Goal: Task Accomplishment & Management: Complete application form

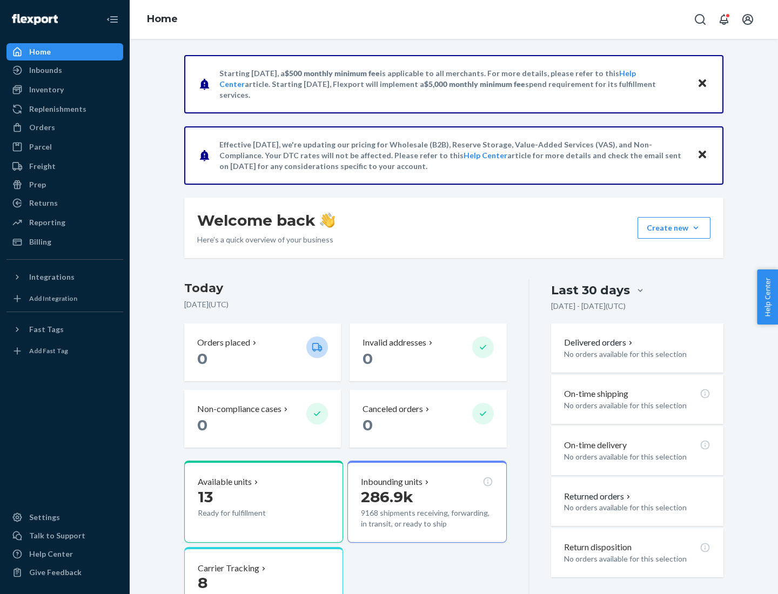
click at [696, 228] on button "Create new Create new inbound Create new order Create new product" at bounding box center [674, 228] width 73 height 22
click at [65, 70] on div "Inbounds" at bounding box center [65, 70] width 115 height 15
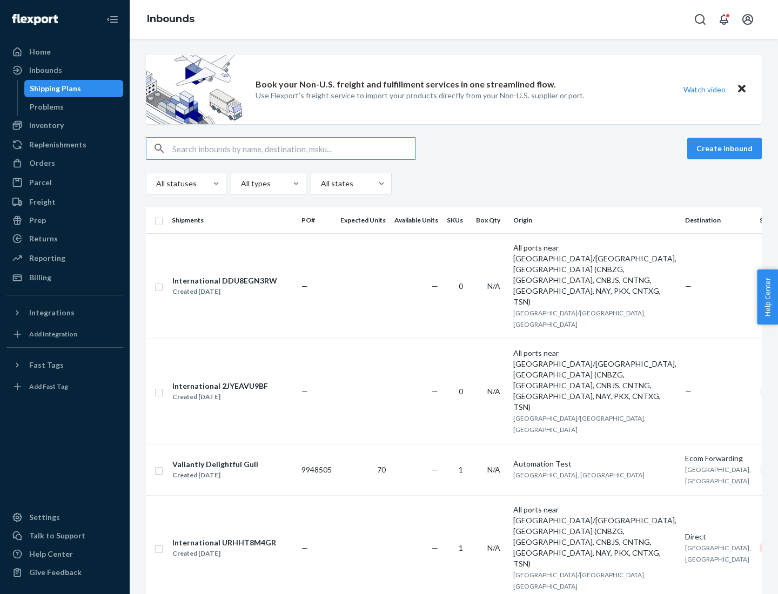
click at [726, 149] on button "Create inbound" at bounding box center [724, 149] width 75 height 22
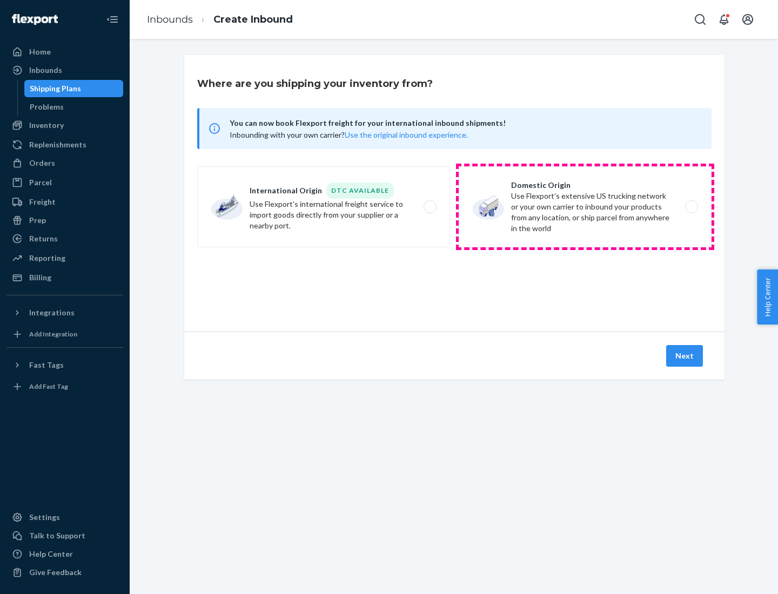
click at [585, 207] on label "Domestic Origin Use Flexport’s extensive US trucking network or your own carrie…" at bounding box center [585, 206] width 253 height 81
click at [691, 207] on input "Domestic Origin Use Flexport’s extensive US trucking network or your own carrie…" at bounding box center [694, 207] width 7 height 7
radio input "true"
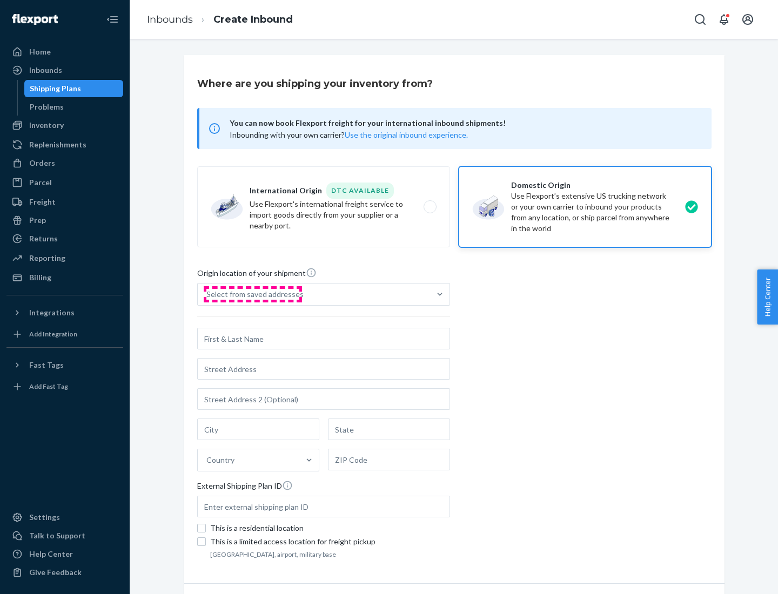
click at [252, 294] on div "Select from saved addresses" at bounding box center [254, 294] width 97 height 11
click at [207, 294] on input "Select from saved addresses" at bounding box center [206, 294] width 1 height 11
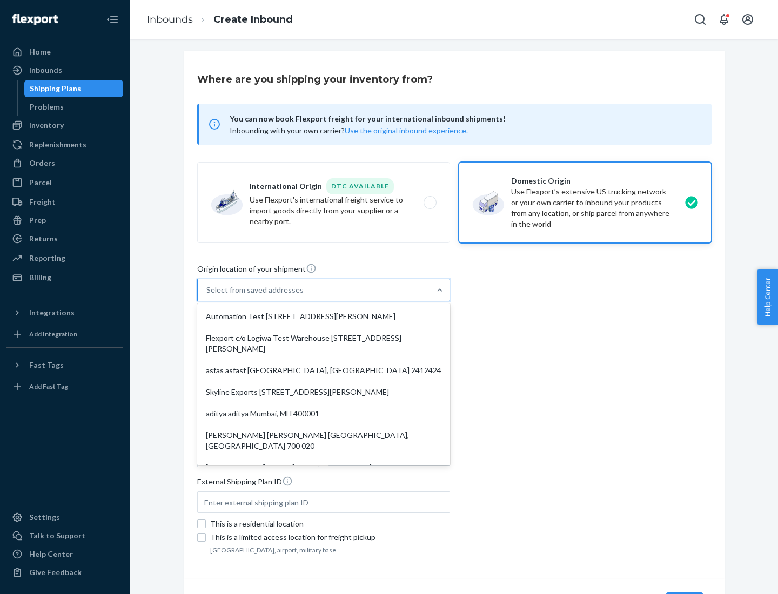
click at [324, 317] on div "Automation Test [STREET_ADDRESS][PERSON_NAME]" at bounding box center [323, 317] width 249 height 22
click at [207, 296] on input "option Automation Test [STREET_ADDRESS][PERSON_NAME]. 9 results available. Use …" at bounding box center [206, 290] width 1 height 11
type input "Automation Test"
type input "9th Floor"
type input "[GEOGRAPHIC_DATA]"
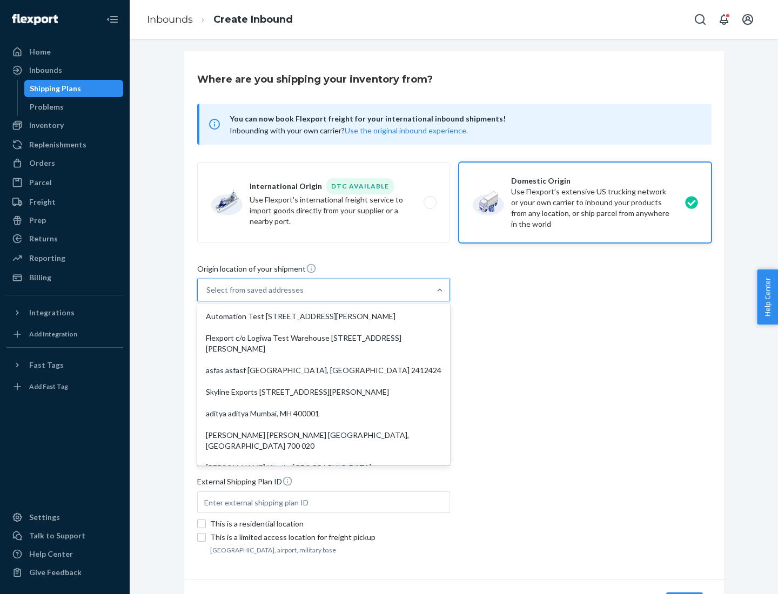
type input "CA"
type input "94104"
type input "[STREET_ADDRESS][PERSON_NAME]"
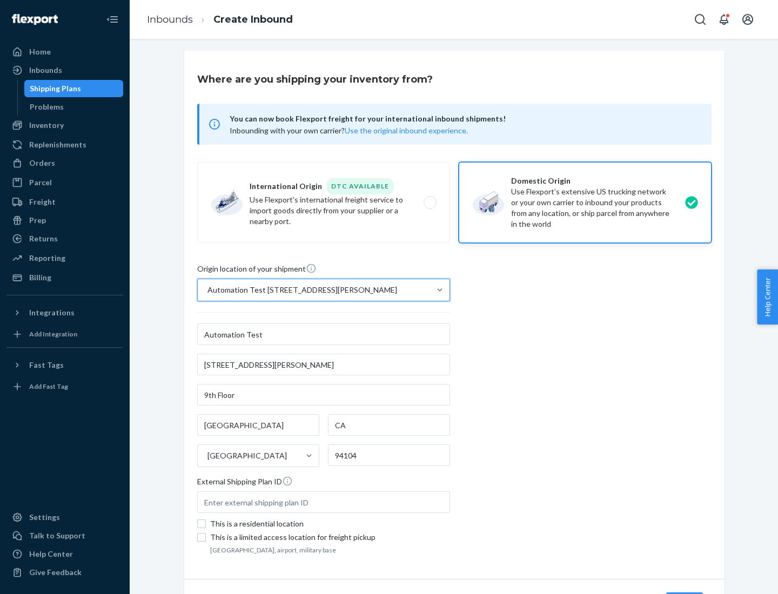
scroll to position [63, 0]
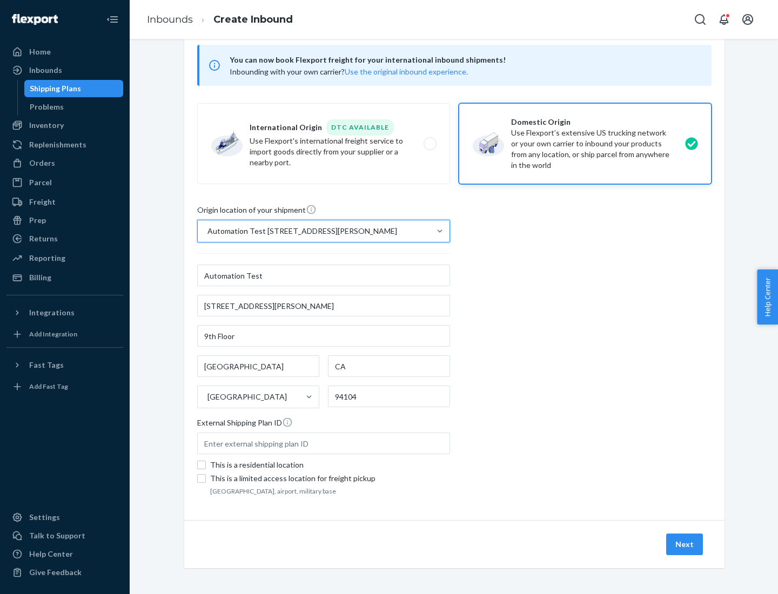
click at [685, 545] on button "Next" at bounding box center [684, 545] width 37 height 22
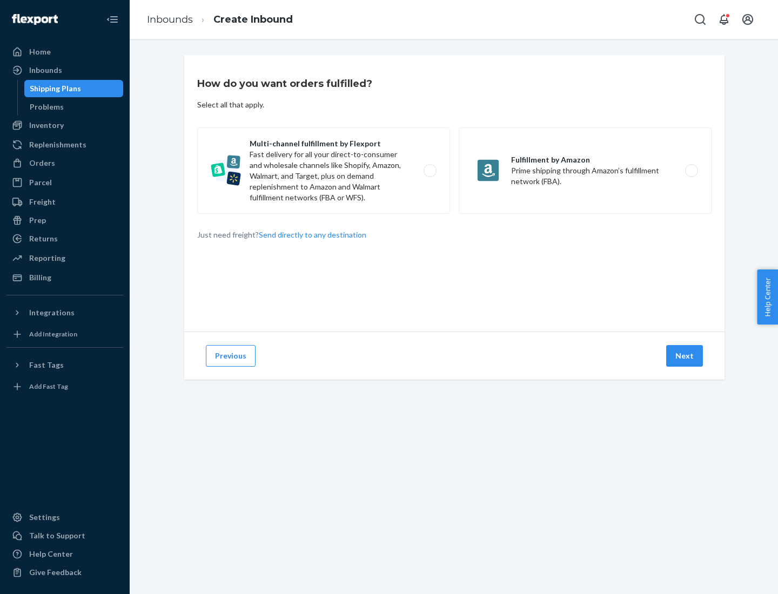
click at [324, 171] on label "Multi-channel fulfillment by Flexport Fast delivery for all your direct-to-cons…" at bounding box center [323, 171] width 253 height 86
click at [430, 171] on input "Multi-channel fulfillment by Flexport Fast delivery for all your direct-to-cons…" at bounding box center [433, 170] width 7 height 7
radio input "true"
click at [685, 356] on button "Next" at bounding box center [684, 356] width 37 height 22
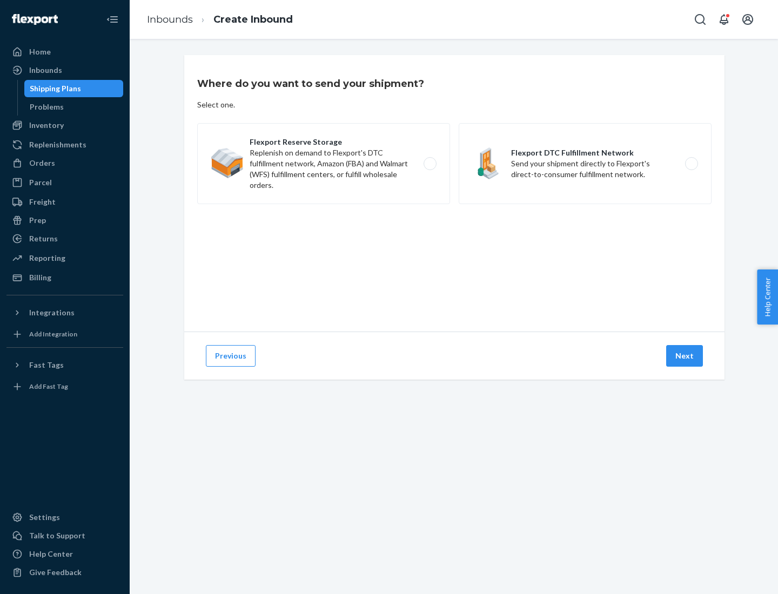
click at [585, 164] on label "Flexport DTC Fulfillment Network Send your shipment directly to Flexport's dire…" at bounding box center [585, 163] width 253 height 81
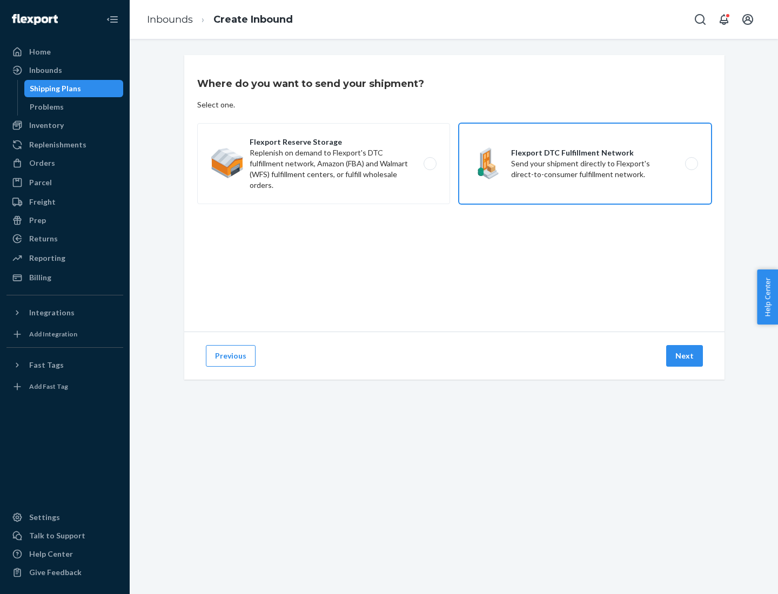
click at [691, 164] on input "Flexport DTC Fulfillment Network Send your shipment directly to Flexport's dire…" at bounding box center [694, 163] width 7 height 7
radio input "true"
click at [685, 356] on button "Next" at bounding box center [684, 356] width 37 height 22
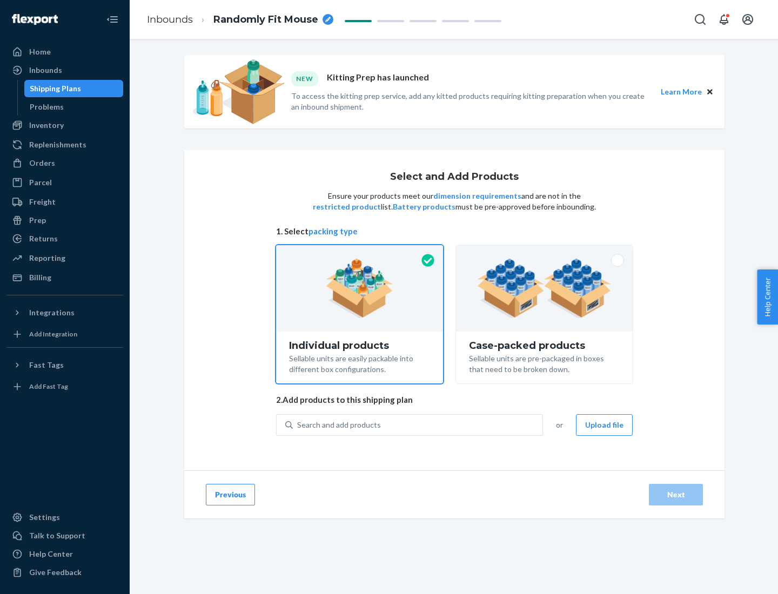
click at [545, 289] on img at bounding box center [544, 288] width 135 height 59
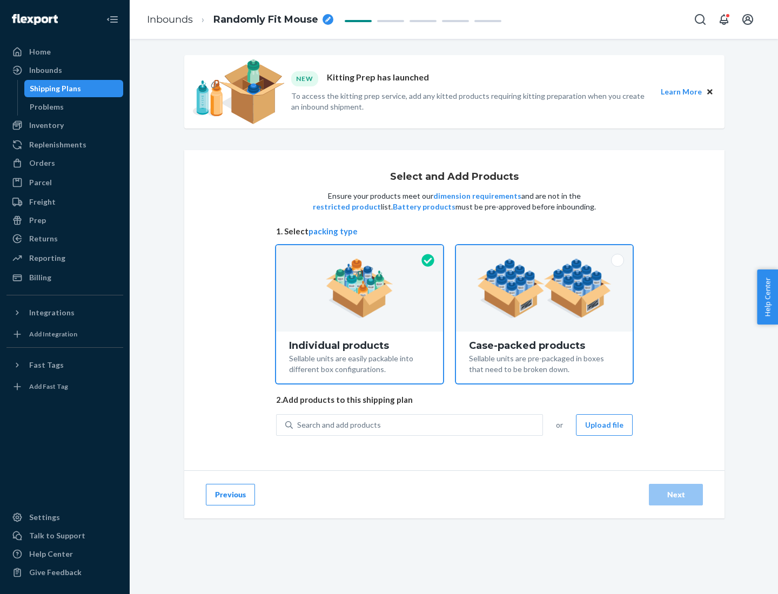
click at [545, 252] on input "Case-packed products Sellable units are pre-packaged in boxes that need to be b…" at bounding box center [544, 248] width 7 height 7
radio input "true"
radio input "false"
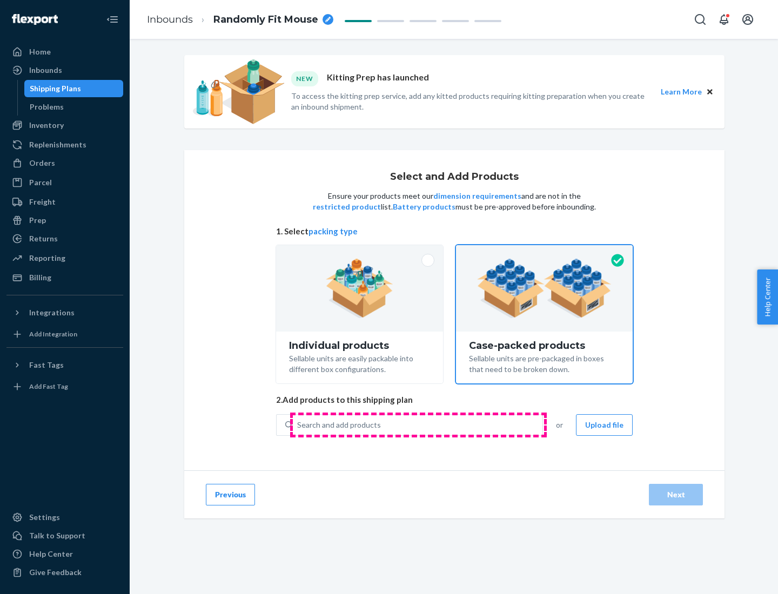
click at [418, 425] on div "Search and add products" at bounding box center [418, 424] width 250 height 19
click at [298, 425] on input "Search and add products" at bounding box center [297, 425] width 1 height 11
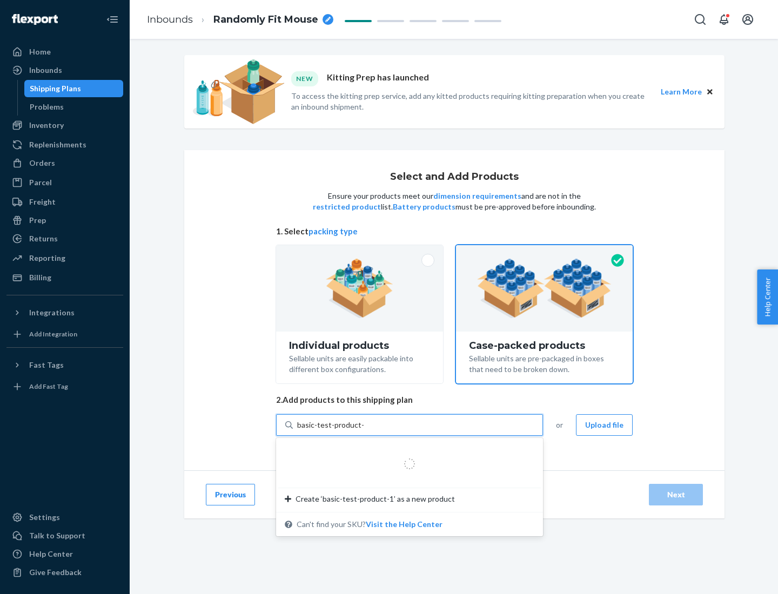
type input "basic-test-product-1"
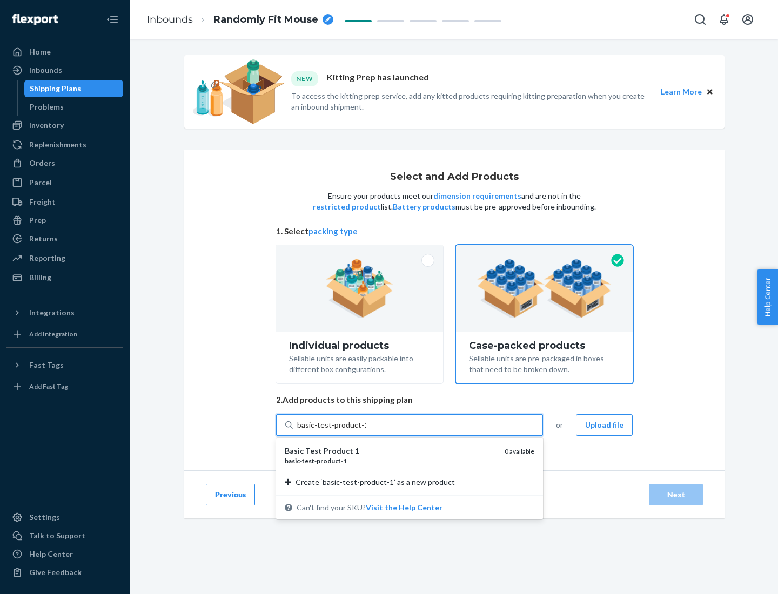
click at [391, 461] on div "basic - test - product - 1" at bounding box center [390, 461] width 211 height 9
click at [366, 431] on input "basic-test-product-1" at bounding box center [331, 425] width 69 height 11
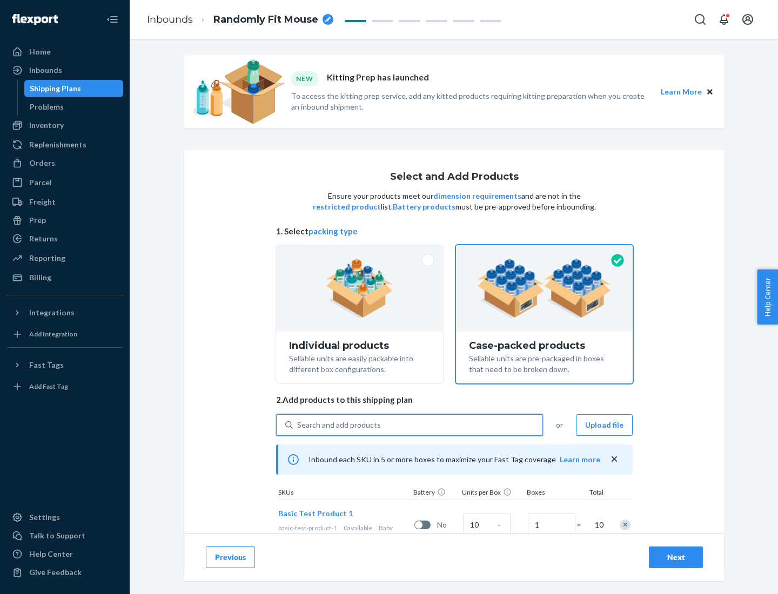
scroll to position [39, 0]
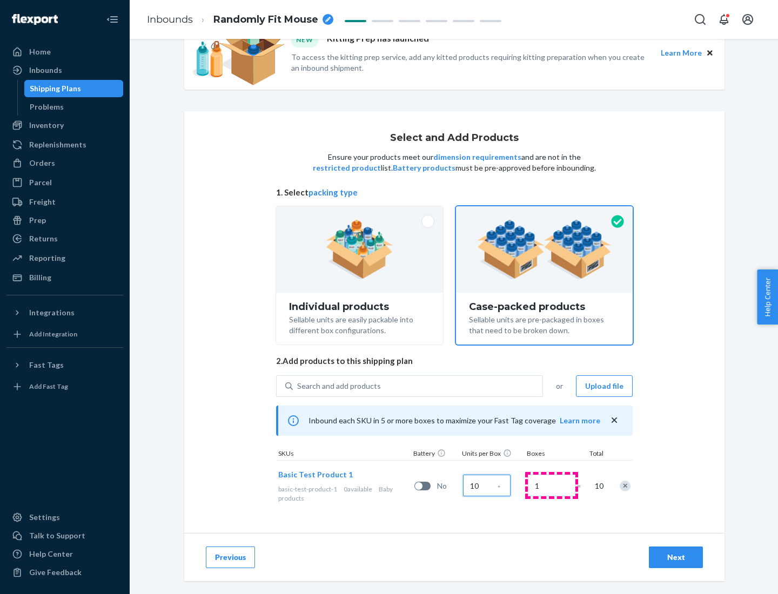
type input "10"
type input "7"
click at [676, 558] on div "Next" at bounding box center [676, 557] width 36 height 11
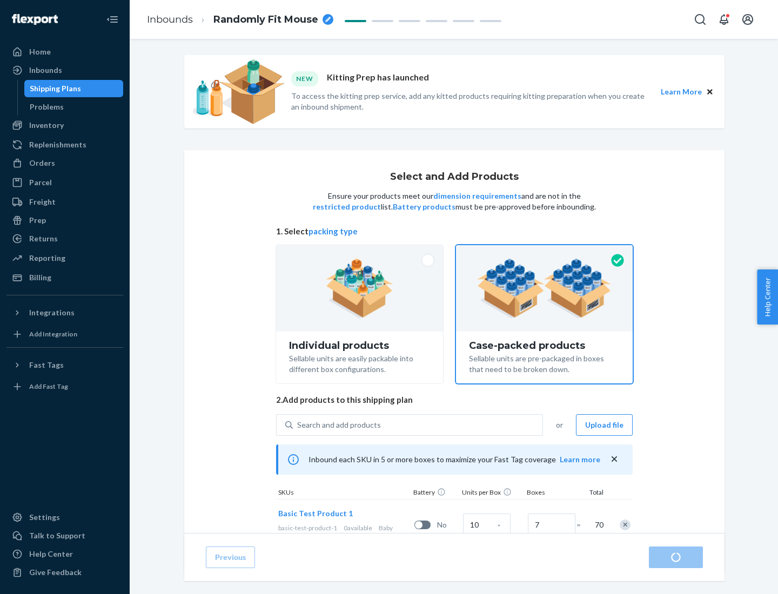
radio input "true"
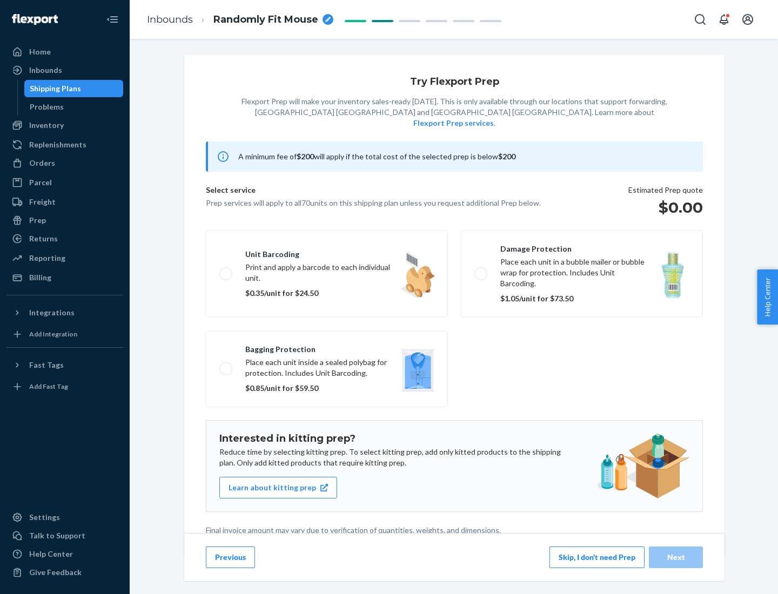
scroll to position [3, 0]
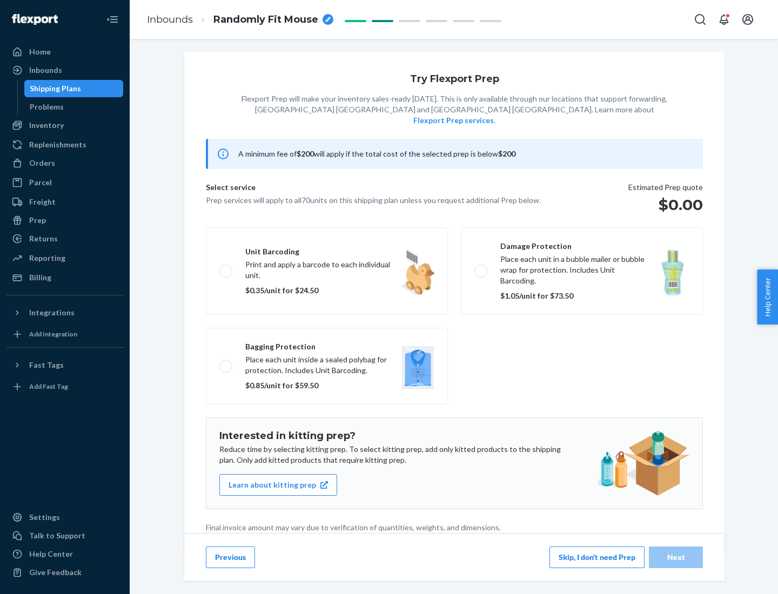
click at [327, 344] on label "Bagging protection Place each unit inside a sealed polybag for protection. Incl…" at bounding box center [327, 366] width 242 height 77
click at [226, 363] on input "Bagging protection Place each unit inside a sealed polybag for protection. Incl…" at bounding box center [222, 366] width 7 height 7
checkbox input "true"
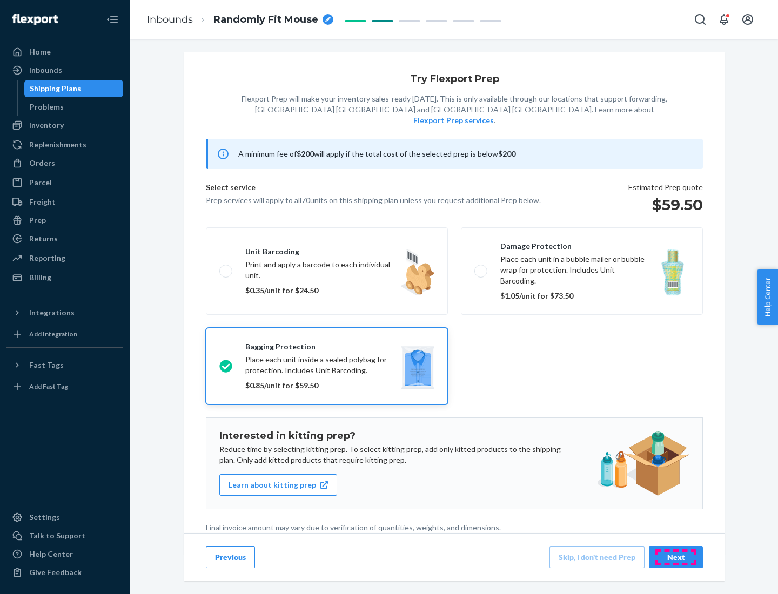
click at [676, 557] on div "Next" at bounding box center [676, 557] width 36 height 11
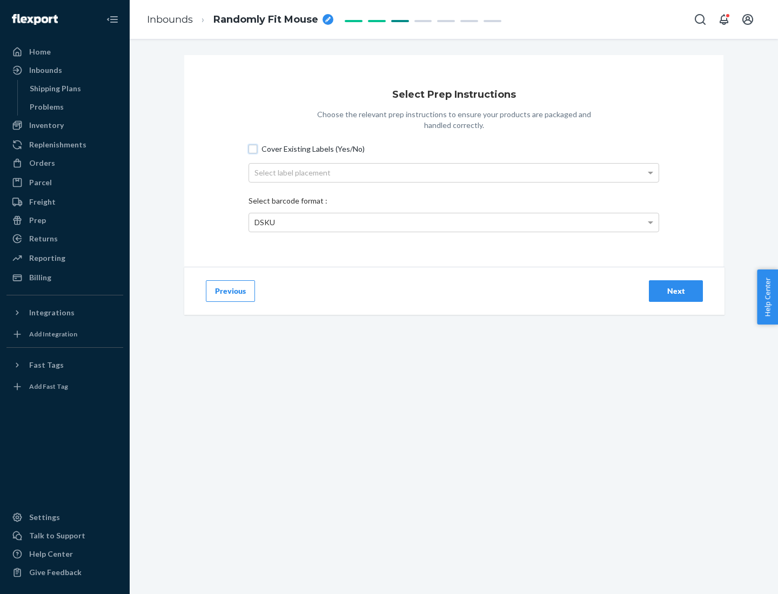
click at [253, 149] on input "Cover Existing Labels (Yes/No)" at bounding box center [253, 149] width 9 height 9
checkbox input "true"
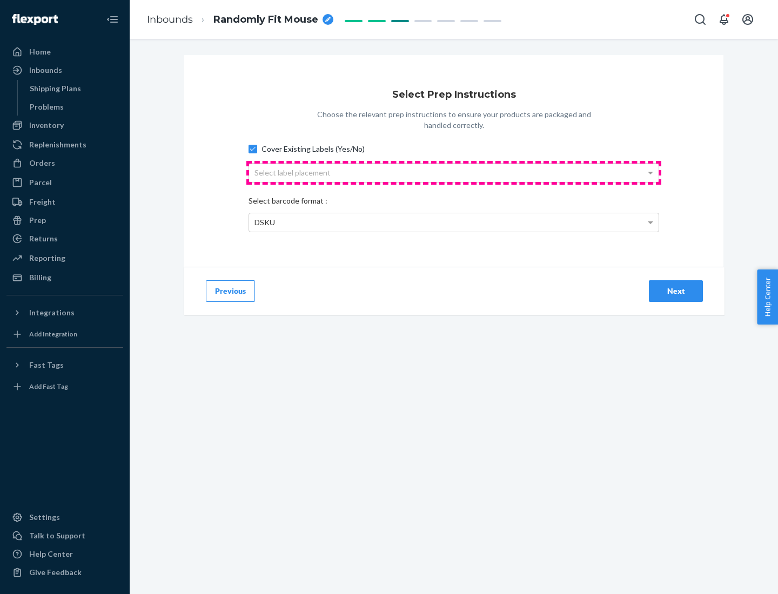
click at [454, 172] on div "Select label placement" at bounding box center [454, 173] width 410 height 18
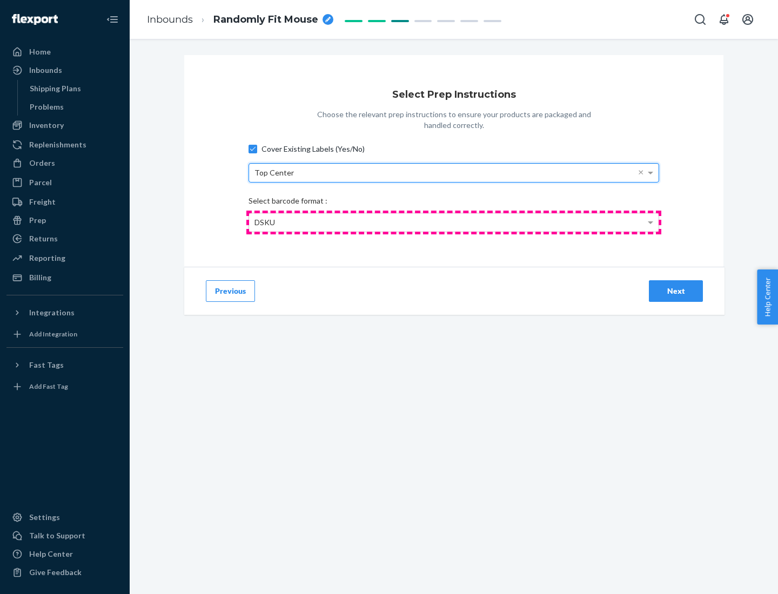
click at [454, 222] on div "DSKU" at bounding box center [454, 222] width 410 height 18
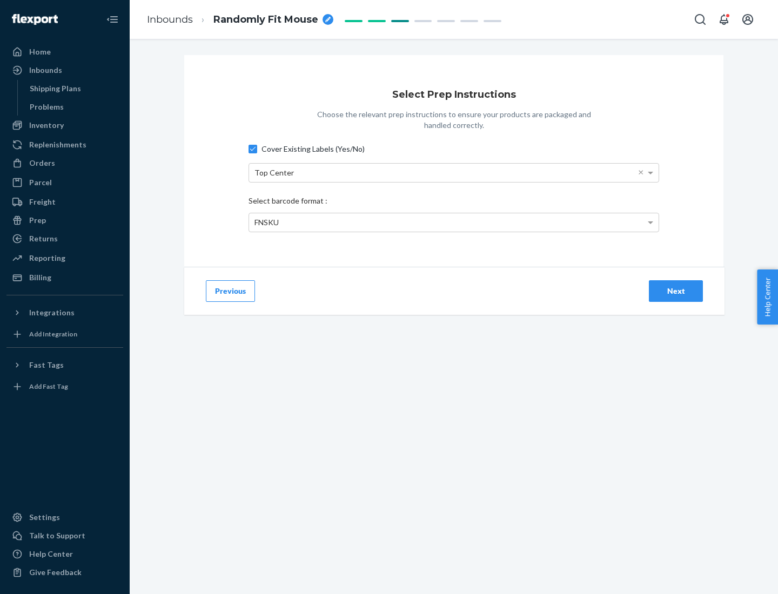
click at [676, 291] on div "Next" at bounding box center [676, 291] width 36 height 11
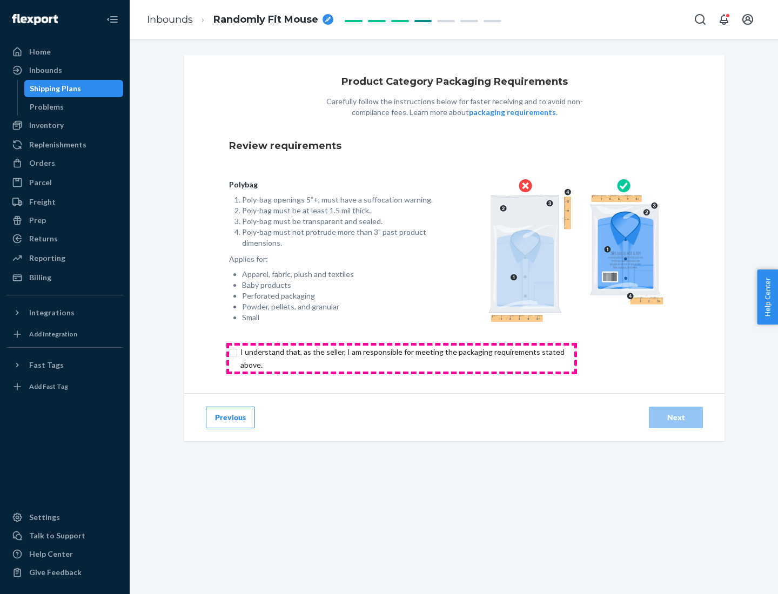
click at [401, 358] on input "checkbox" at bounding box center [408, 359] width 359 height 26
checkbox input "true"
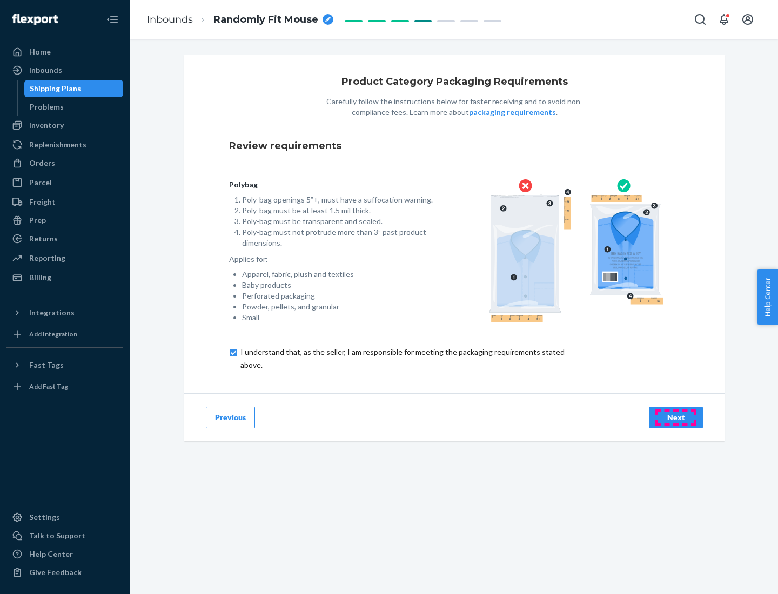
click at [676, 417] on div "Next" at bounding box center [676, 417] width 36 height 11
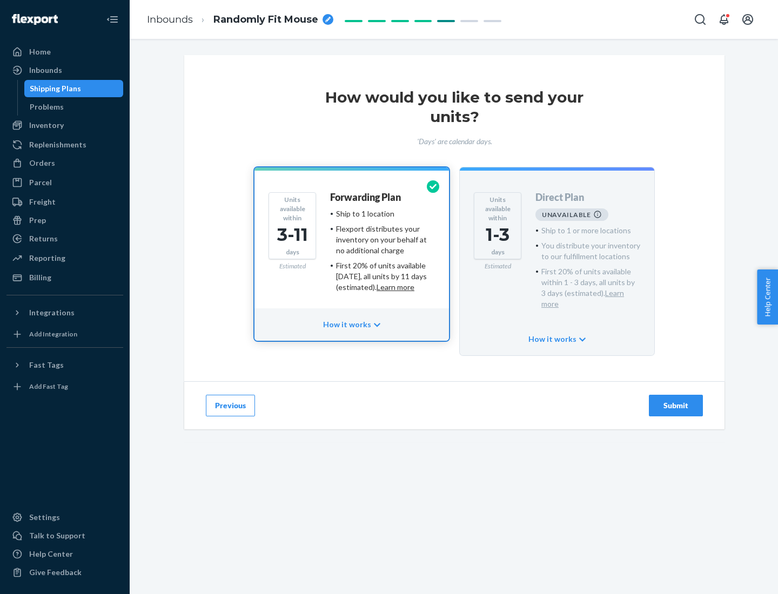
click at [366, 197] on h4 "Forwarding Plan" at bounding box center [365, 197] width 71 height 11
click at [676, 400] on div "Submit" at bounding box center [676, 405] width 36 height 11
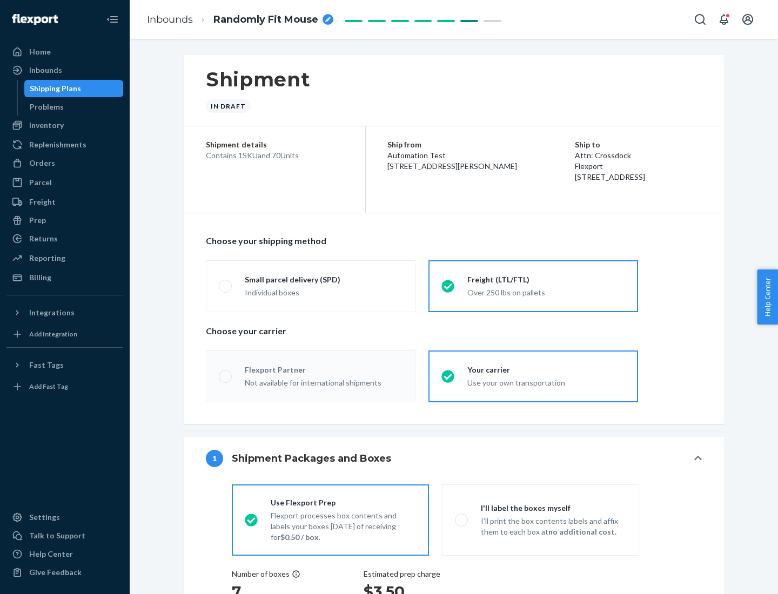
radio input "true"
radio input "false"
radio input "true"
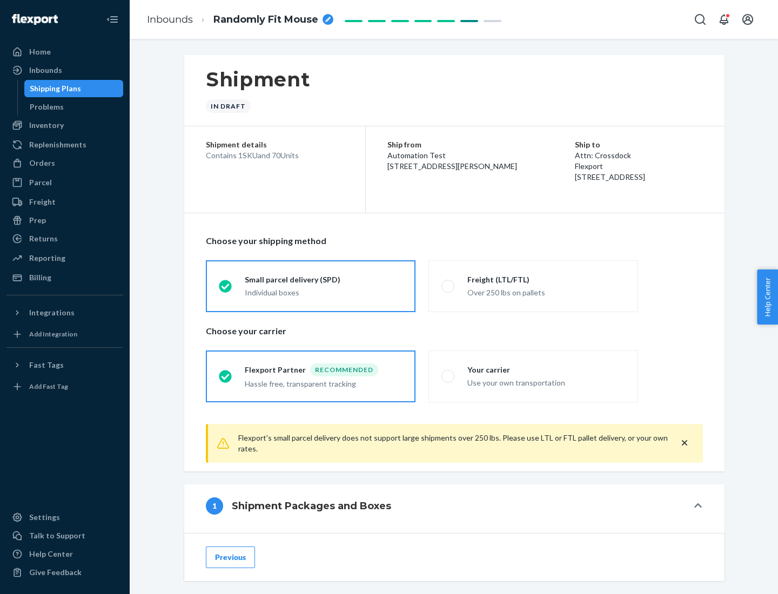
click at [324, 291] on div "Individual boxes" at bounding box center [324, 292] width 158 height 11
click at [226, 290] on input "Small parcel delivery (SPD) Individual boxes" at bounding box center [222, 286] width 7 height 7
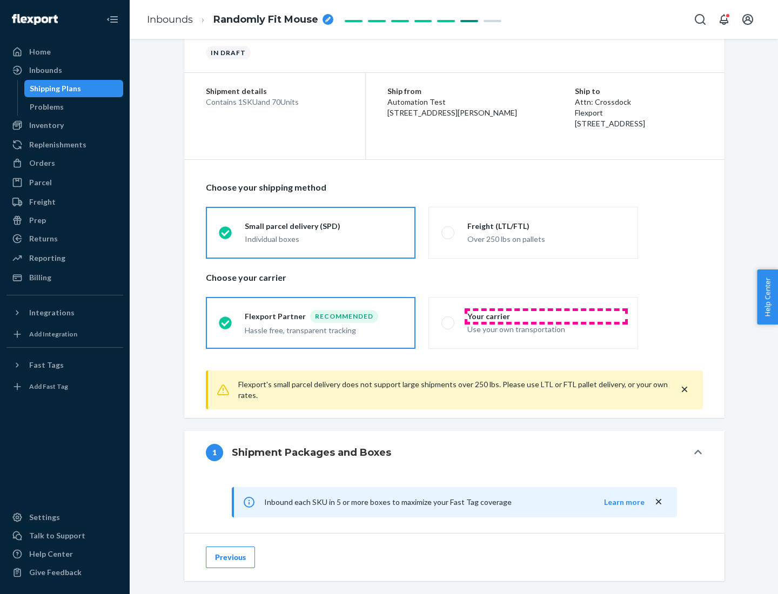
click at [546, 316] on div "Your carrier" at bounding box center [546, 316] width 158 height 11
click at [448, 319] on input "Your carrier Use your own transportation" at bounding box center [444, 322] width 7 height 7
radio input "true"
radio input "false"
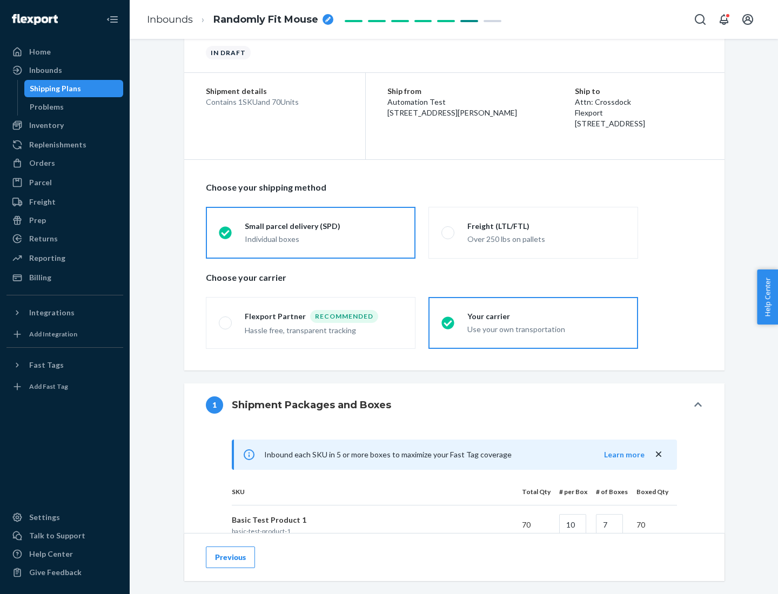
scroll to position [262, 0]
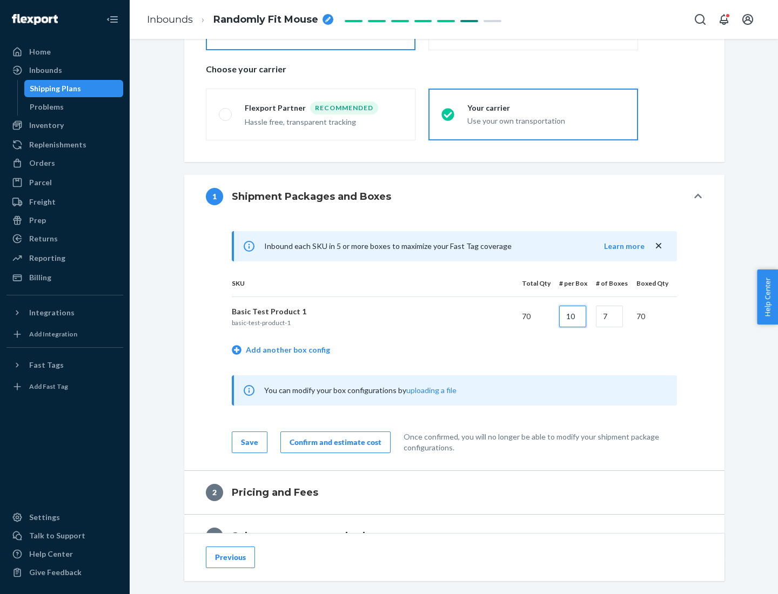
type input "10"
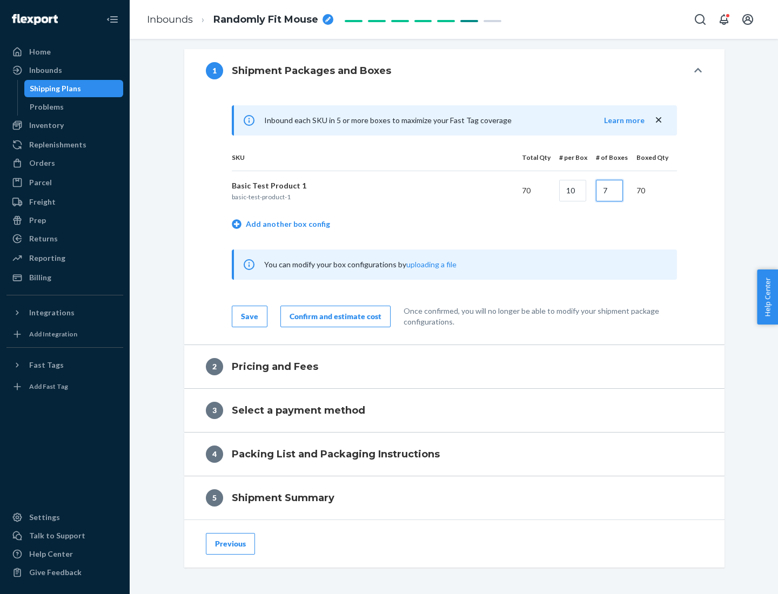
type input "7"
click at [333, 316] on div "Confirm and estimate cost" at bounding box center [336, 316] width 92 height 11
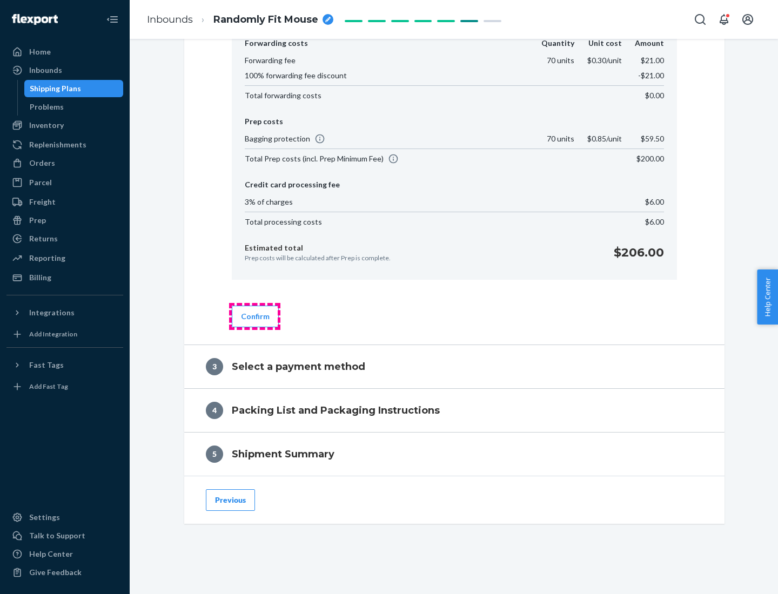
click at [254, 316] on button "Confirm" at bounding box center [255, 317] width 47 height 22
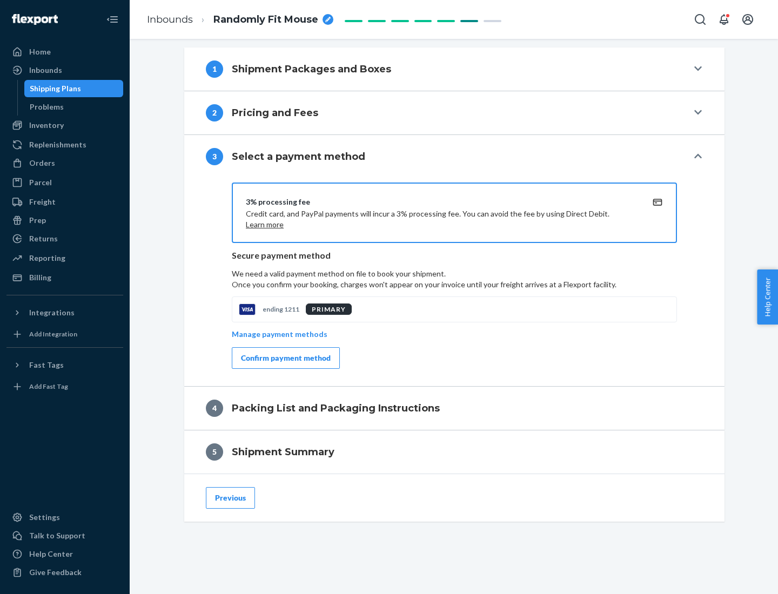
click at [285, 358] on div "Confirm payment method" at bounding box center [286, 358] width 90 height 11
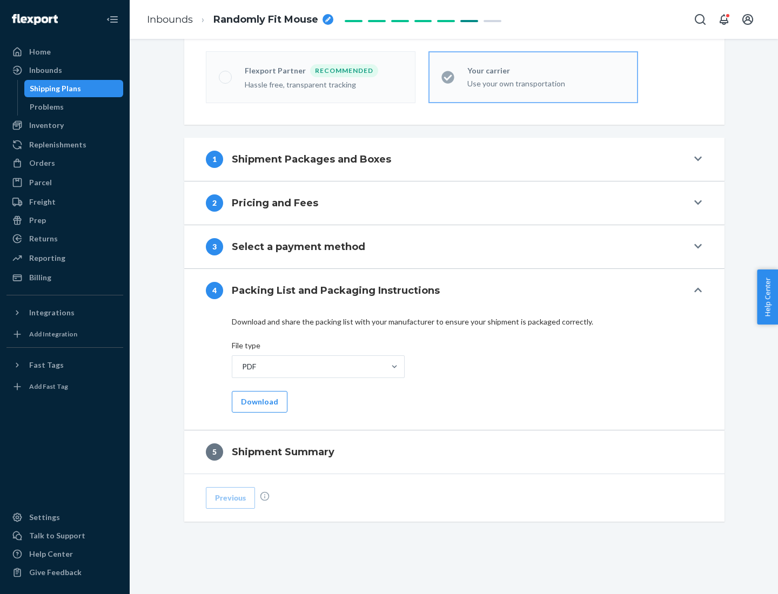
click at [258, 401] on button "Download" at bounding box center [260, 402] width 56 height 22
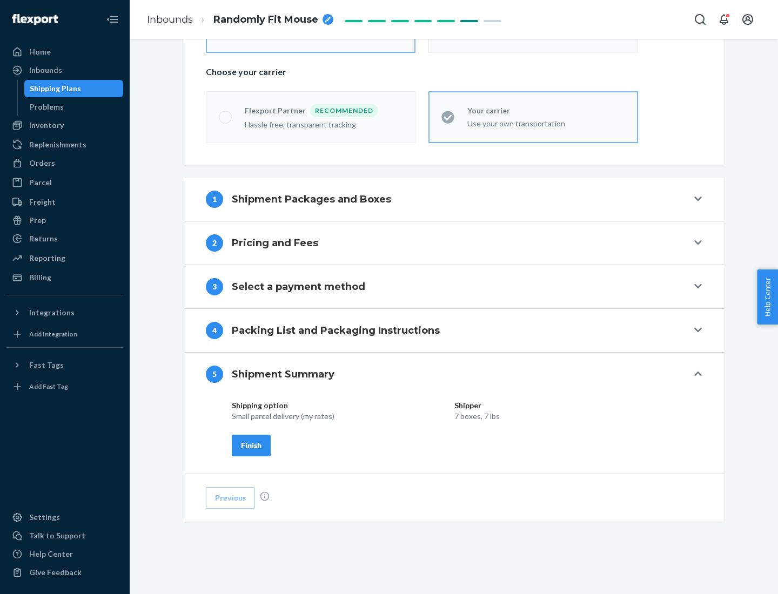
scroll to position [259, 0]
